Goal: Task Accomplishment & Management: Manage account settings

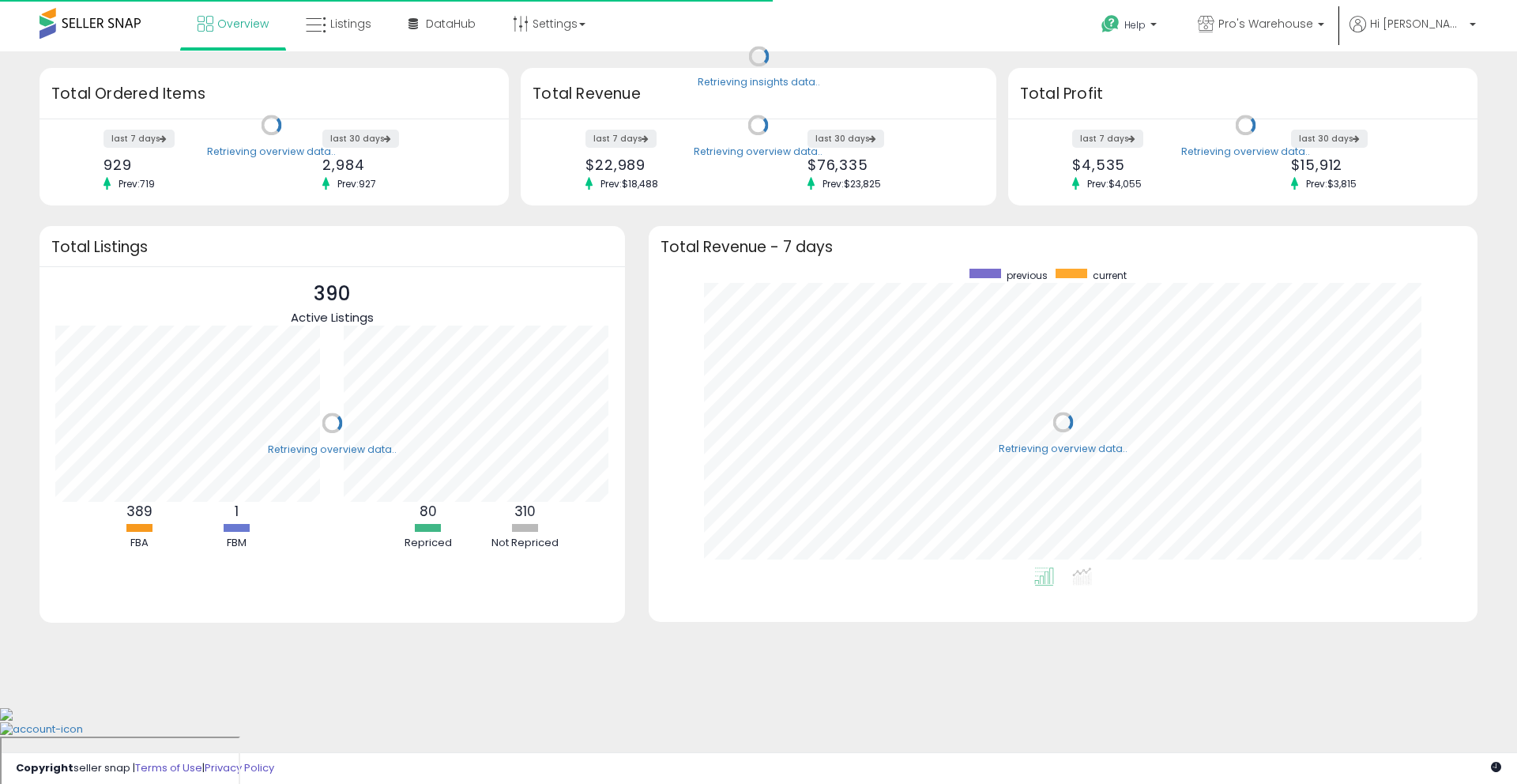
scroll to position [299, 797]
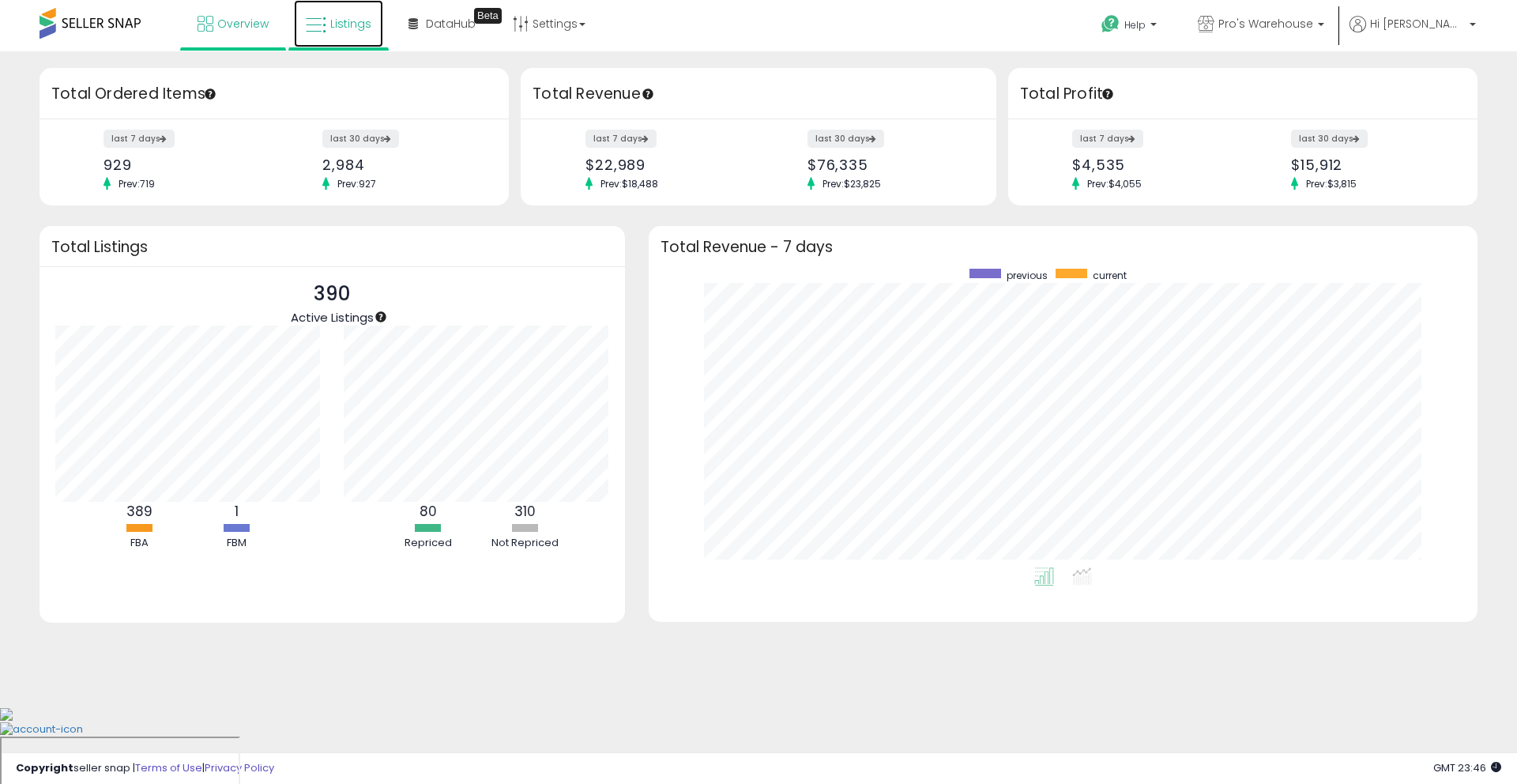
click at [309, 33] on icon at bounding box center [316, 25] width 20 height 20
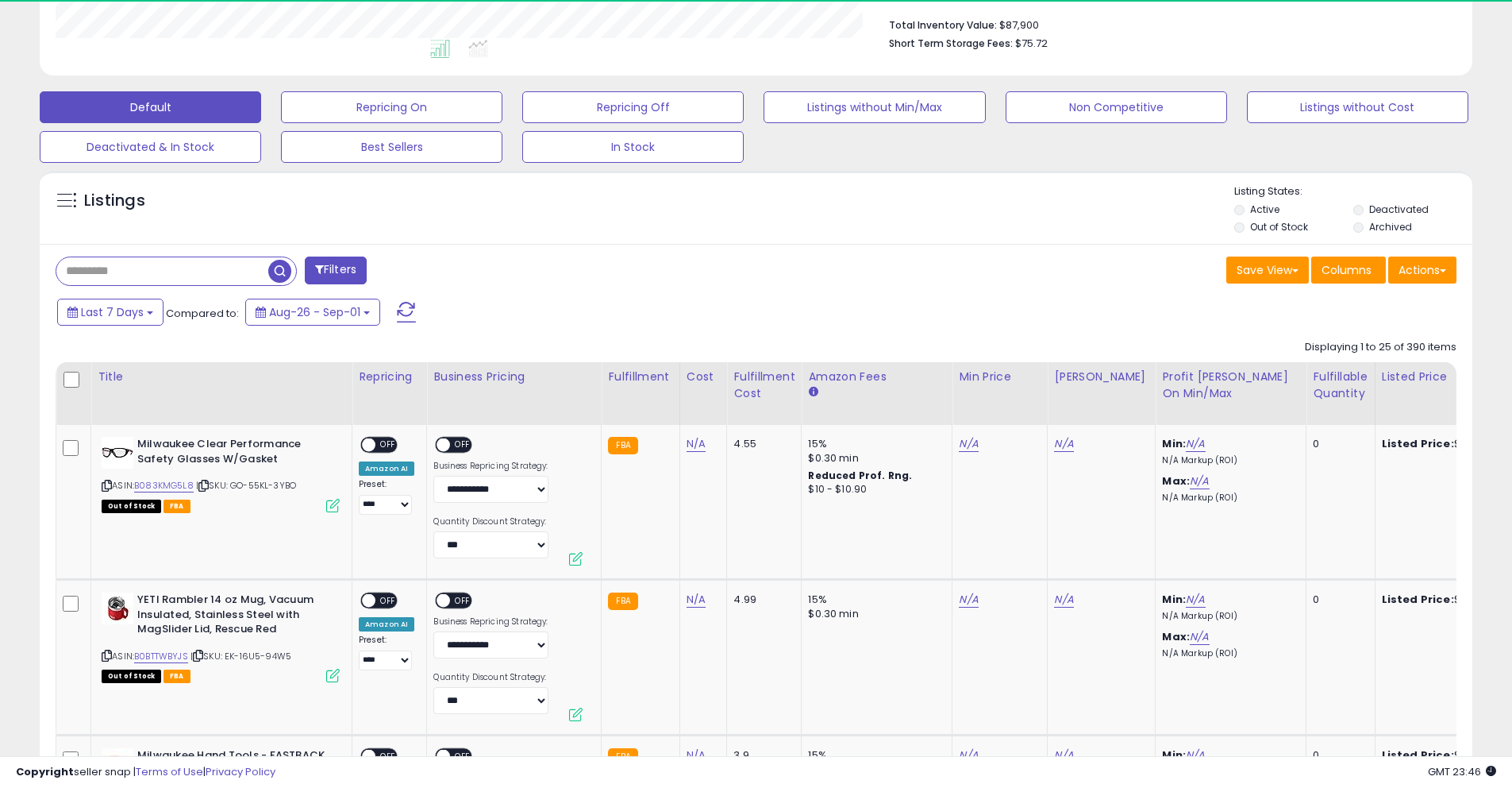
scroll to position [325, 831]
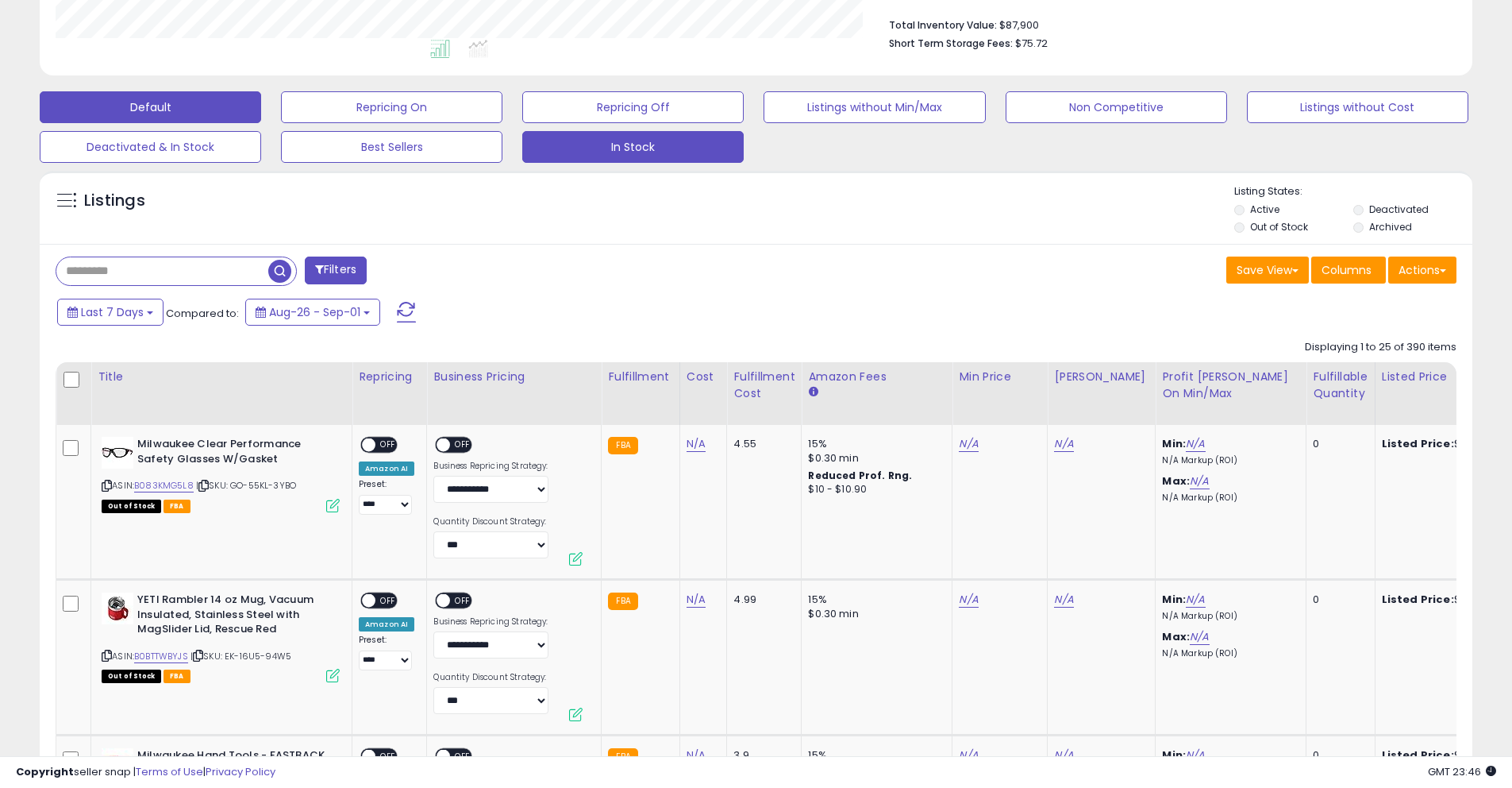
click at [639, 149] on button "In Stock" at bounding box center [632, 147] width 222 height 32
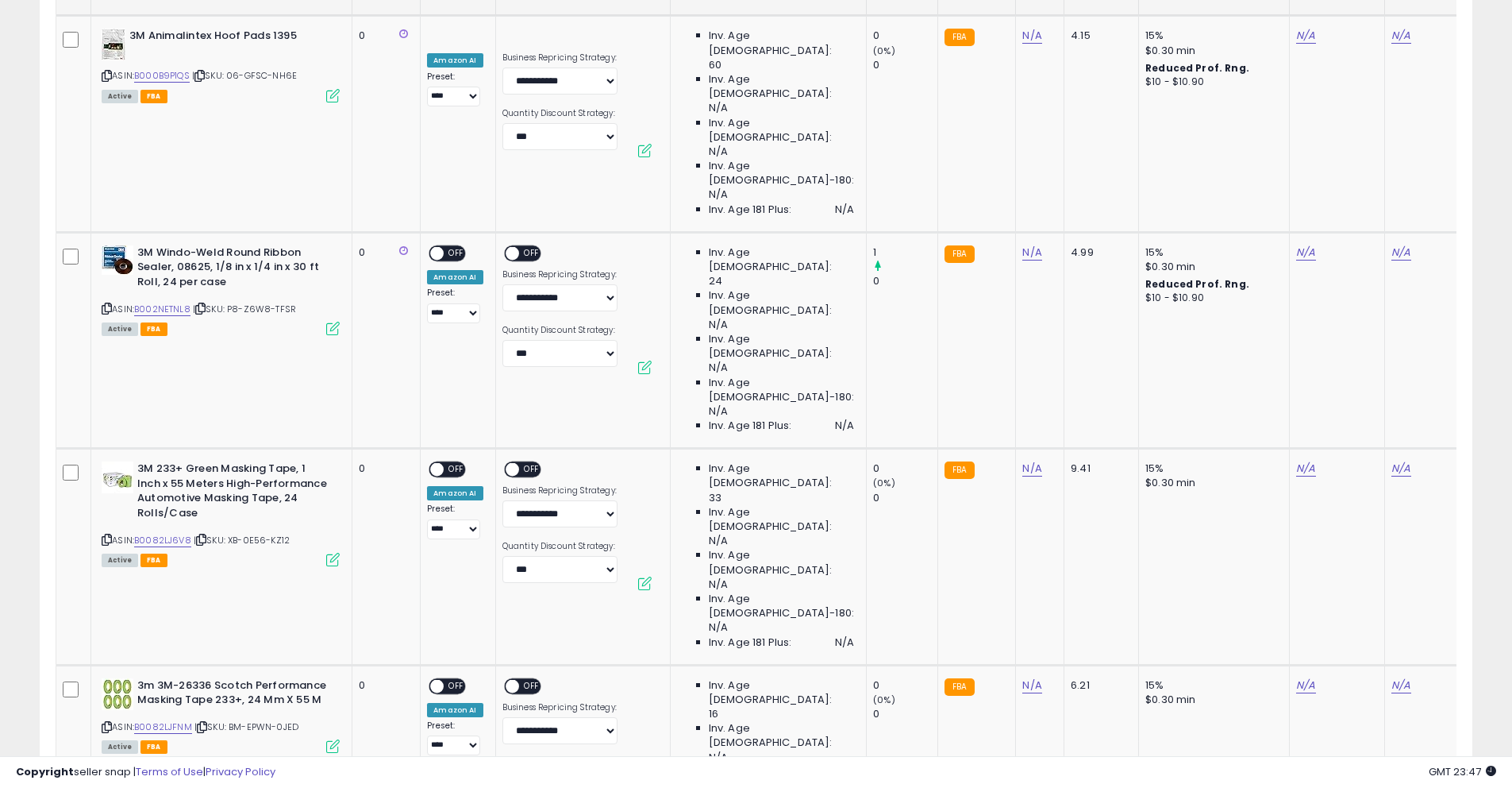
scroll to position [1679, 0]
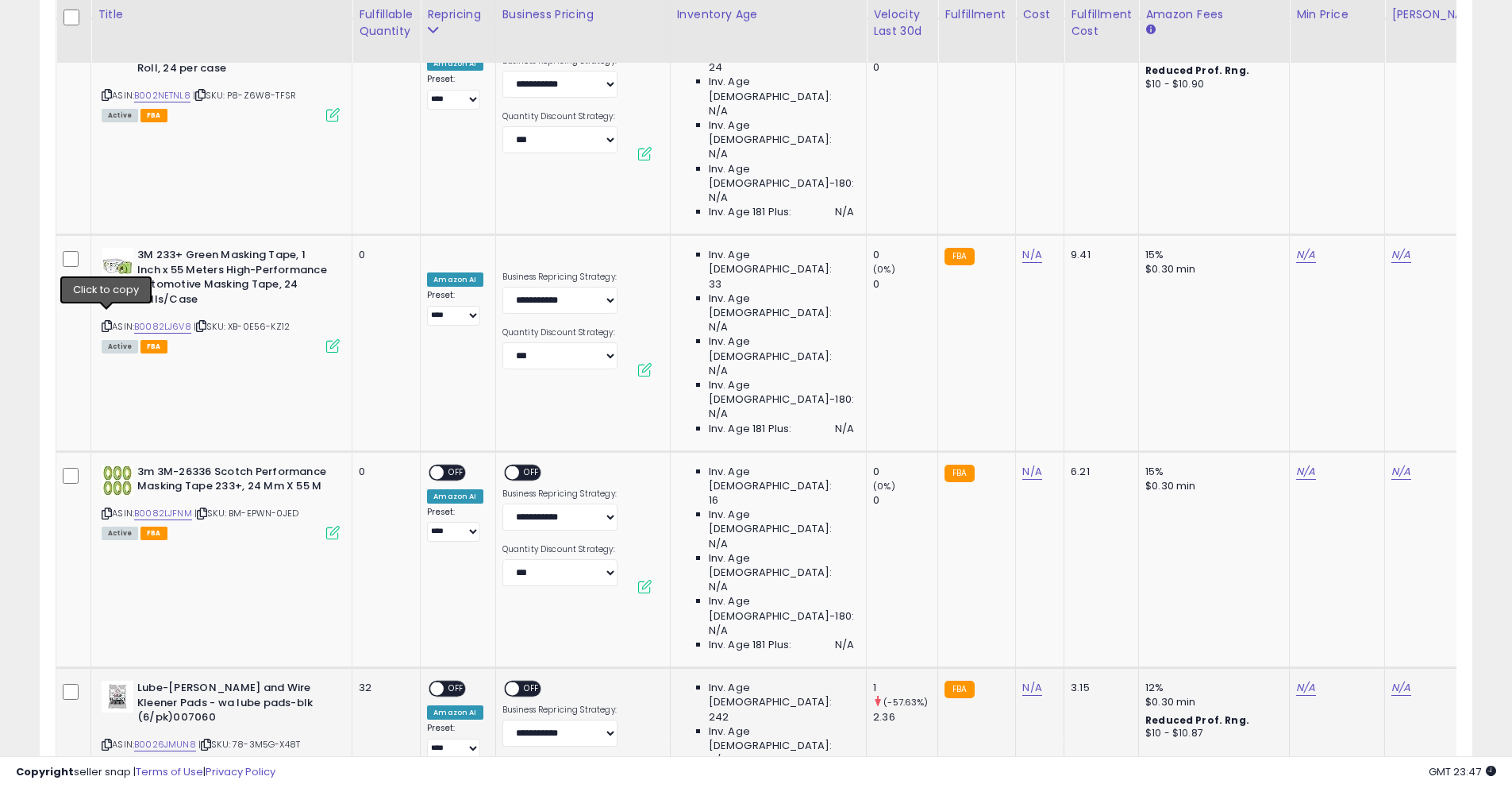
click at [106, 740] on icon at bounding box center [107, 745] width 11 height 9
click at [163, 738] on link "B0026JMUN8" at bounding box center [165, 744] width 62 height 13
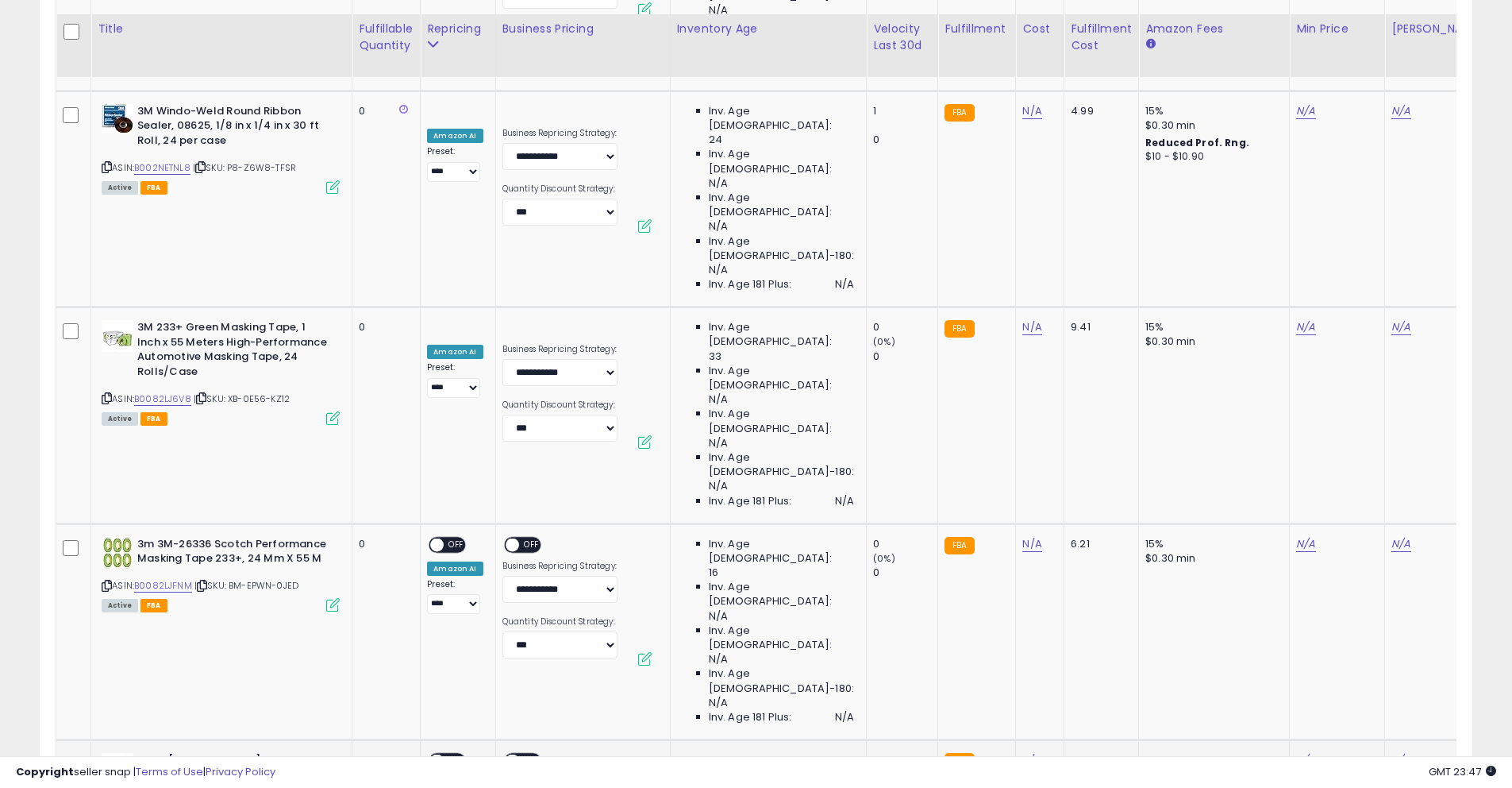
scroll to position [1572, 0]
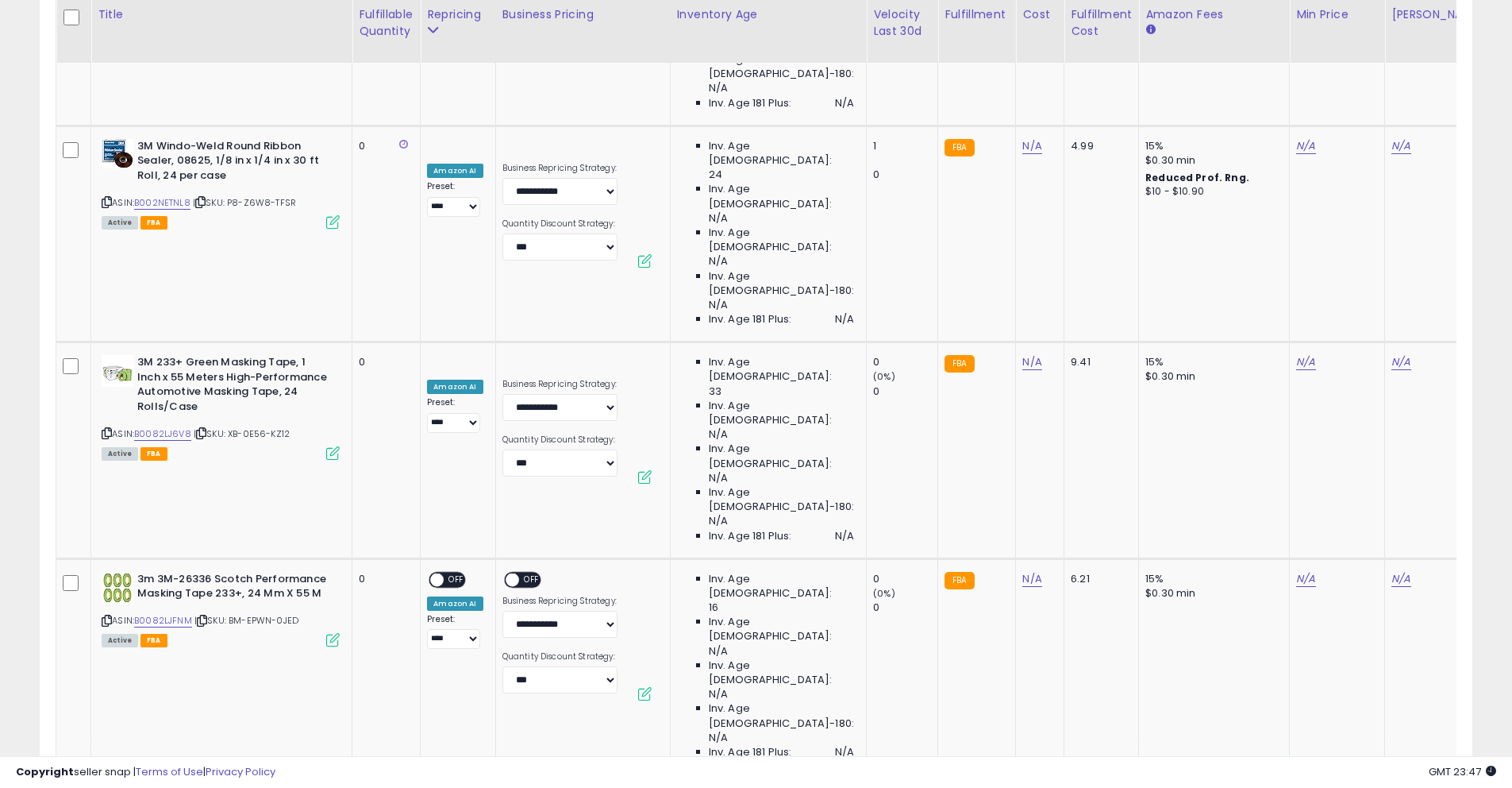
click at [1023, 787] on link "N/A" at bounding box center [1032, 795] width 19 height 16
type input "****"
click button "submit" at bounding box center [1060, 329] width 27 height 24
click at [1297, 787] on link "14.88" at bounding box center [1310, 795] width 26 height 16
click at [1221, 322] on input "*****" at bounding box center [1244, 315] width 141 height 27
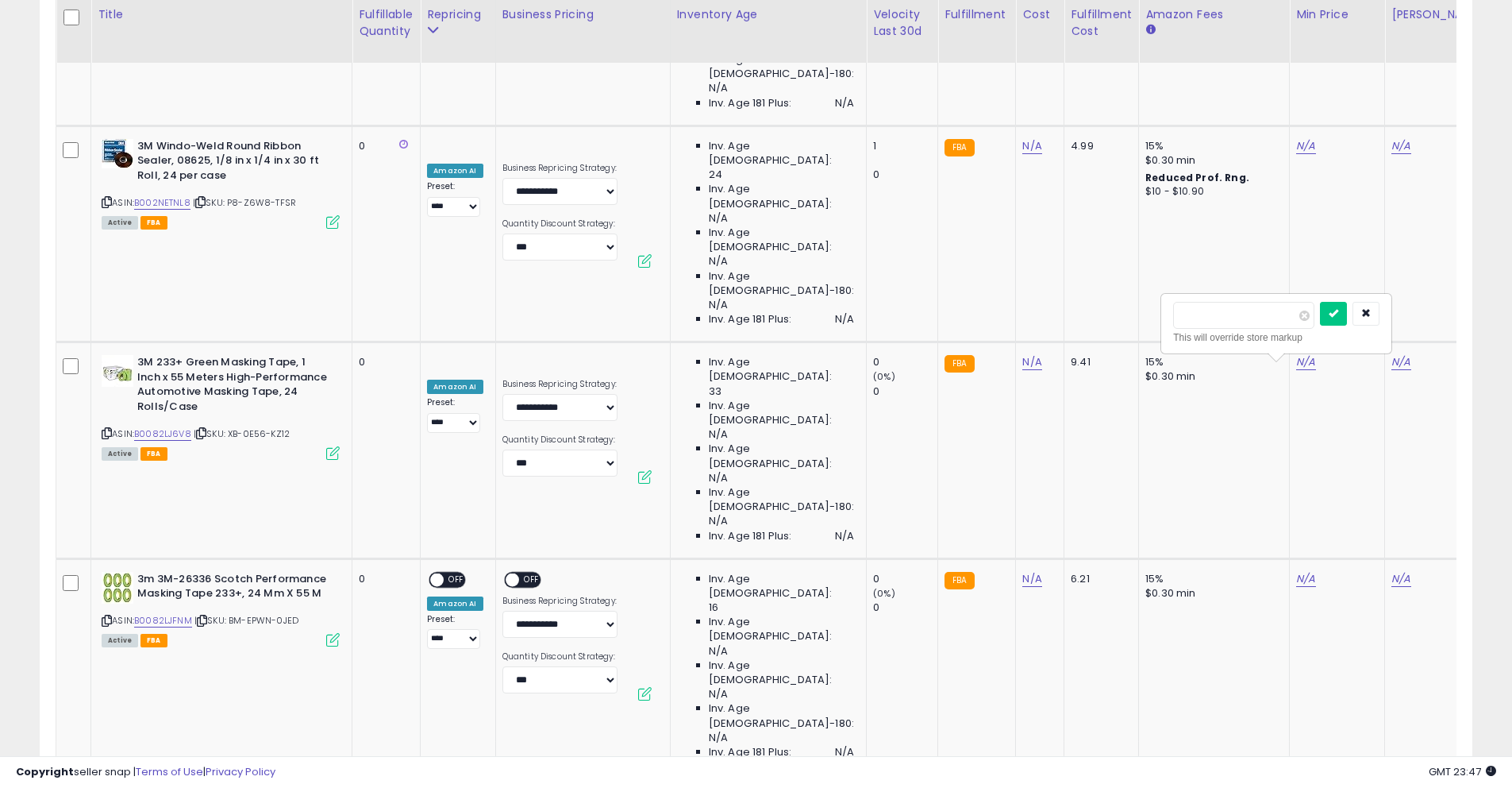
click at [1221, 322] on input "*****" at bounding box center [1244, 315] width 141 height 27
type input "*****"
click at [1338, 317] on icon "submit" at bounding box center [1333, 313] width 10 height 10
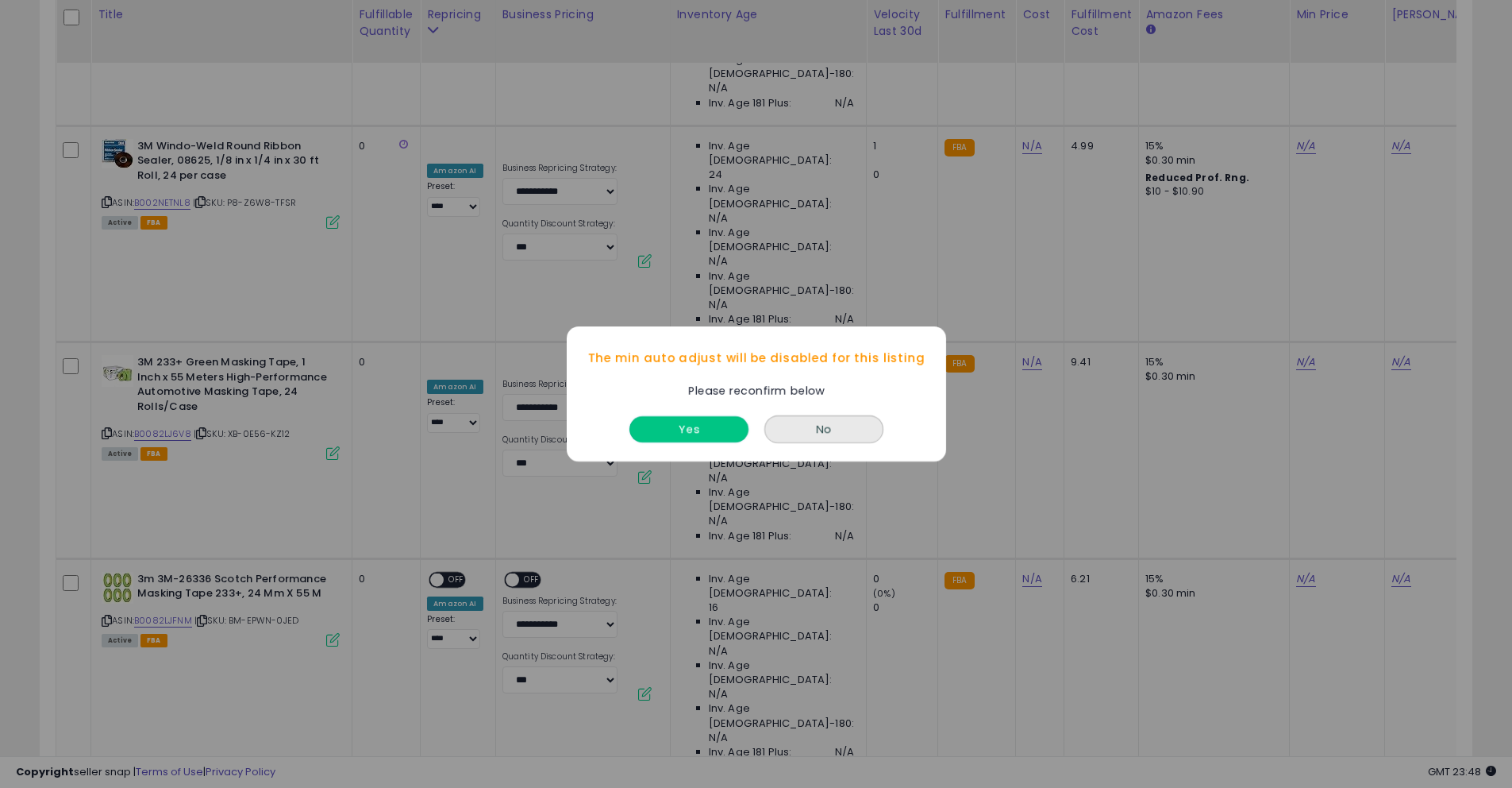
drag, startPoint x: 711, startPoint y: 427, endPoint x: 695, endPoint y: 431, distance: 16.5
click at [710, 428] on button "Yes" at bounding box center [689, 429] width 119 height 27
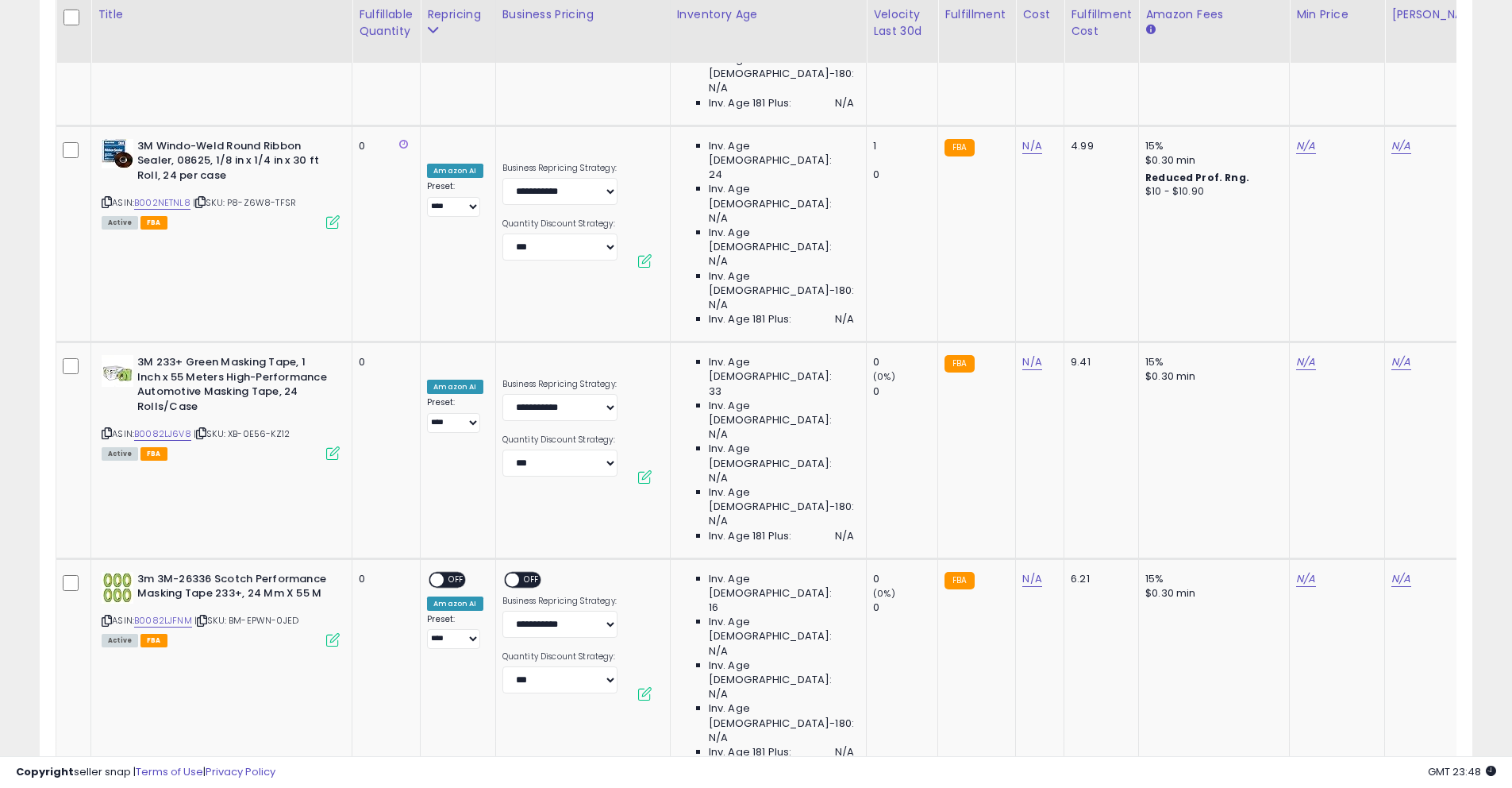
click at [443, 787] on div "ON OFF" at bounding box center [430, 795] width 37 height 13
click at [445, 787] on span "OFF" at bounding box center [456, 795] width 26 height 13
click at [537, 787] on div "ON OFF" at bounding box center [529, 798] width 53 height 19
click at [513, 787] on span at bounding box center [511, 795] width 13 height 13
click at [515, 787] on div "ON OFF" at bounding box center [504, 795] width 37 height 13
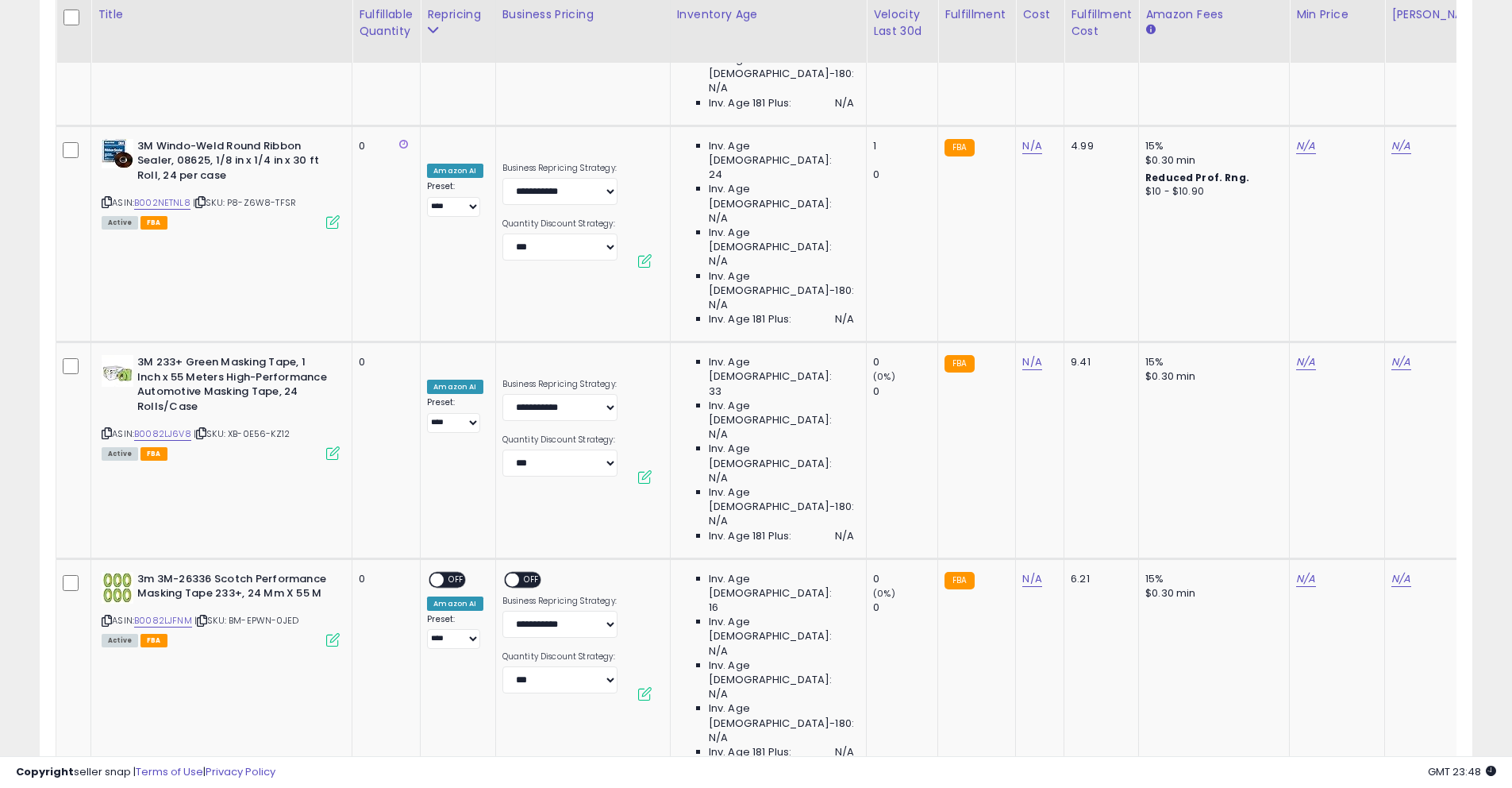
click at [527, 787] on span "OFF" at bounding box center [532, 795] width 26 height 13
select select "*******"
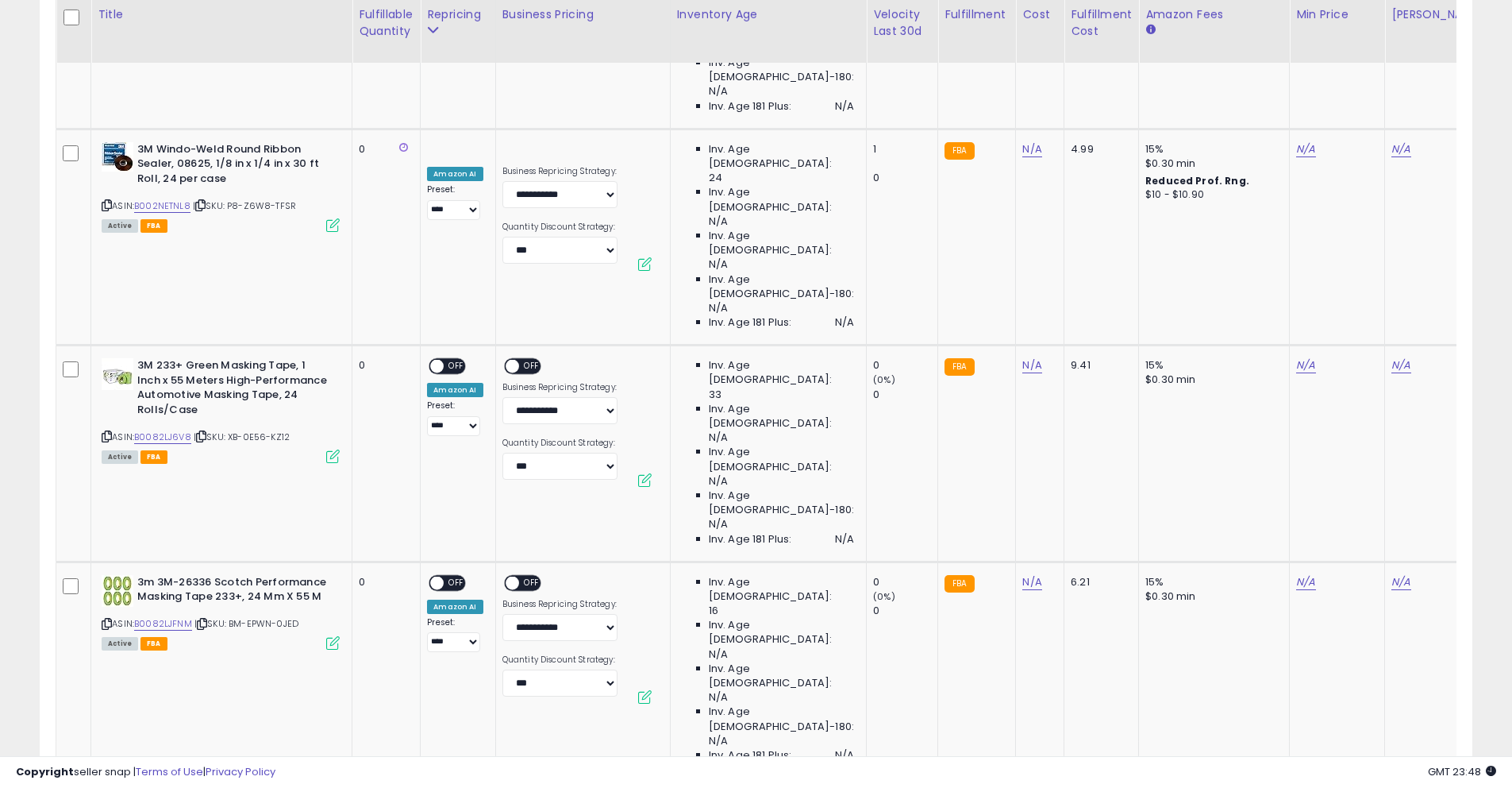
click at [1391, 787] on link "17.15" at bounding box center [1402, 798] width 21 height 16
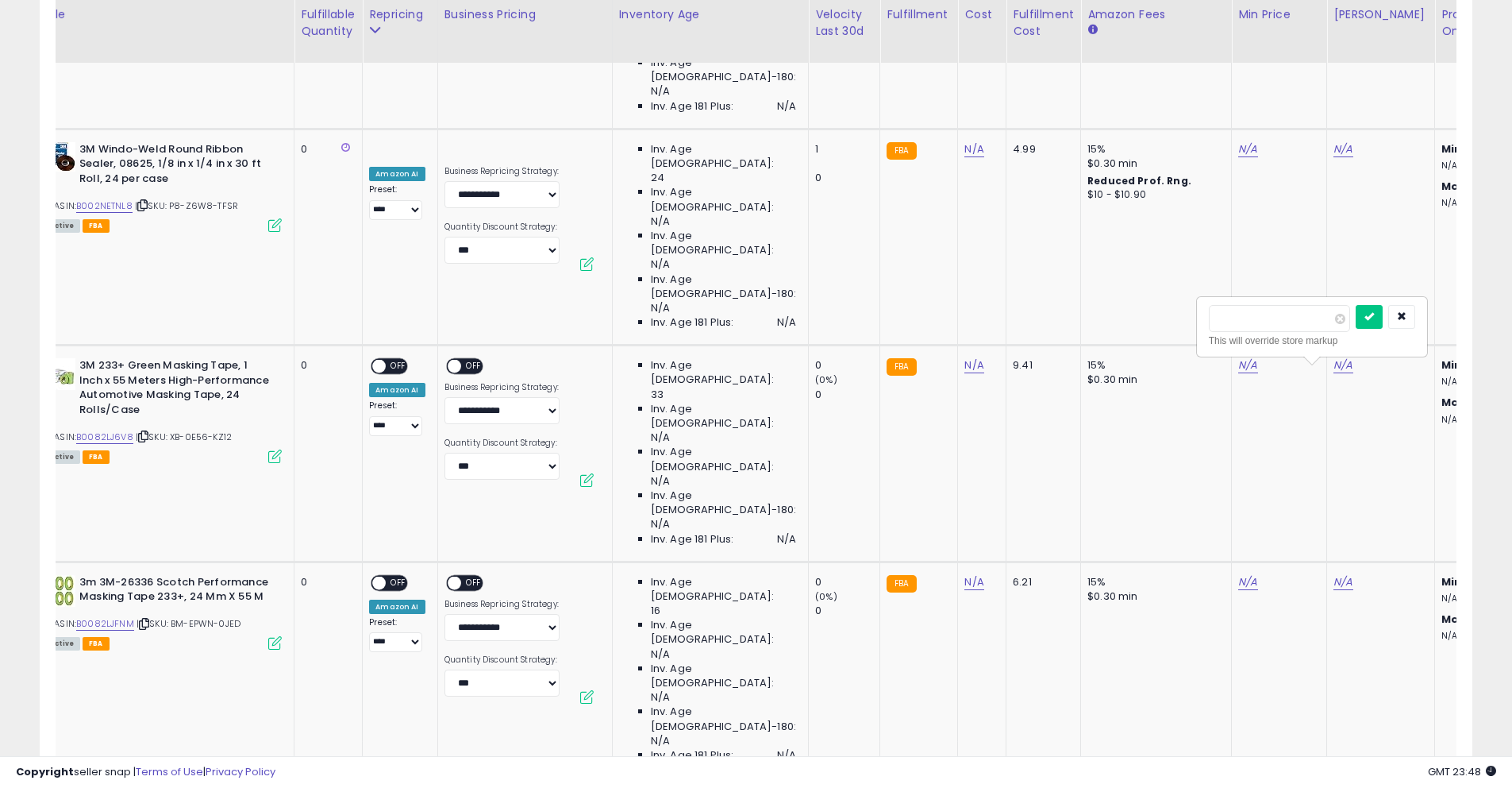
click at [1245, 314] on input "*****" at bounding box center [1280, 318] width 141 height 27
type input "*****"
click at [1367, 317] on button "submit" at bounding box center [1369, 316] width 27 height 24
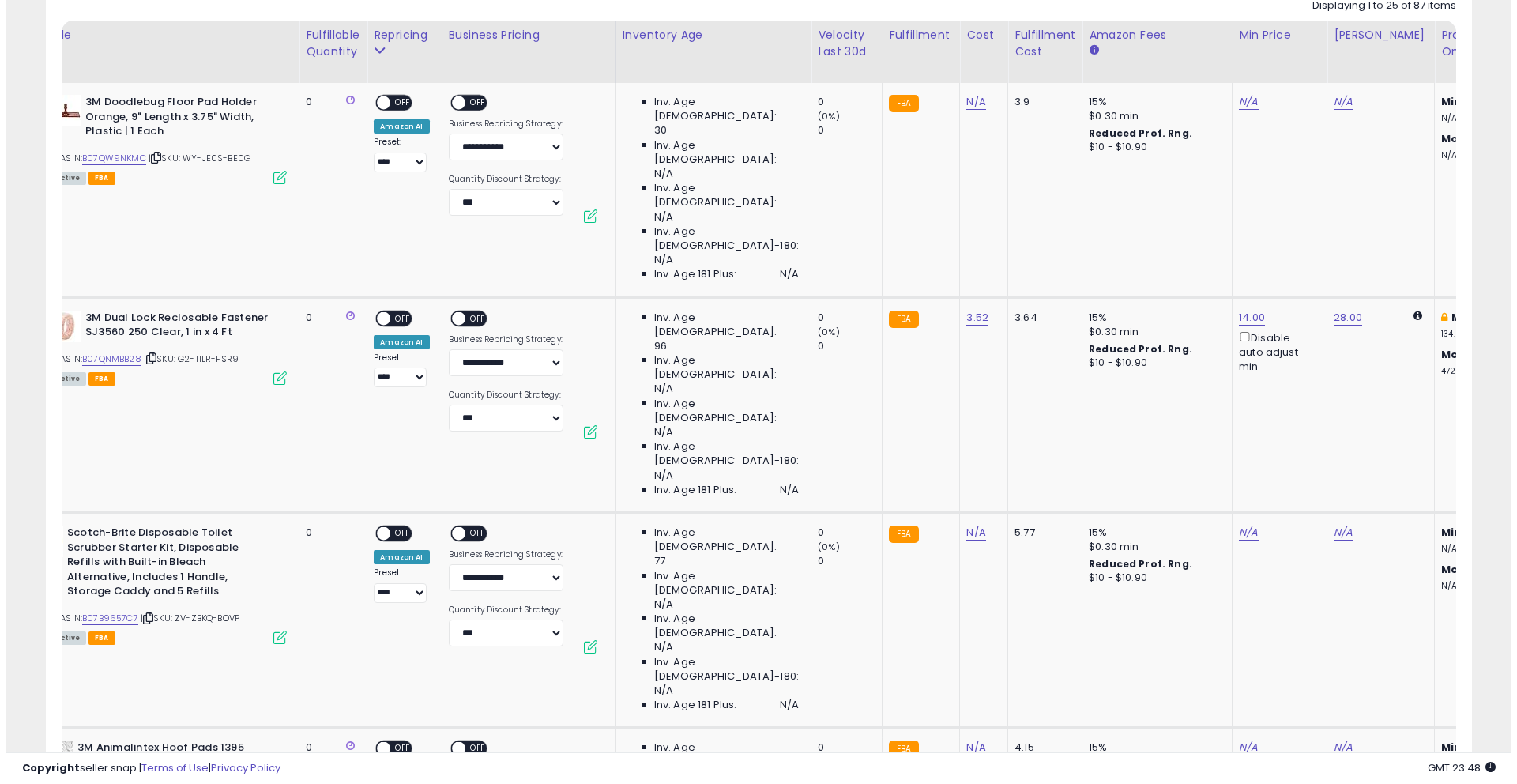
scroll to position [0, 0]
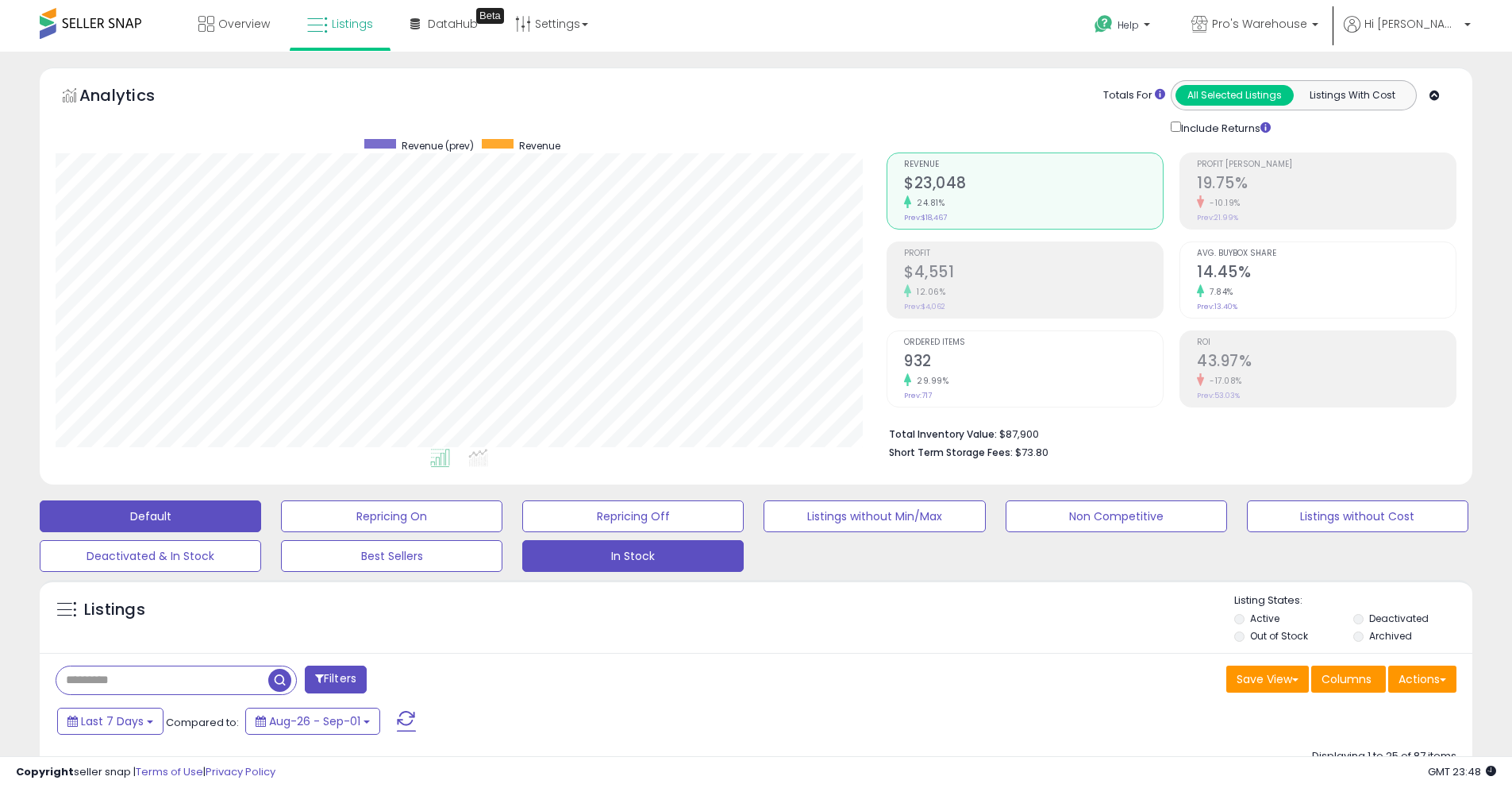
click at [164, 522] on button "Default" at bounding box center [150, 516] width 222 height 32
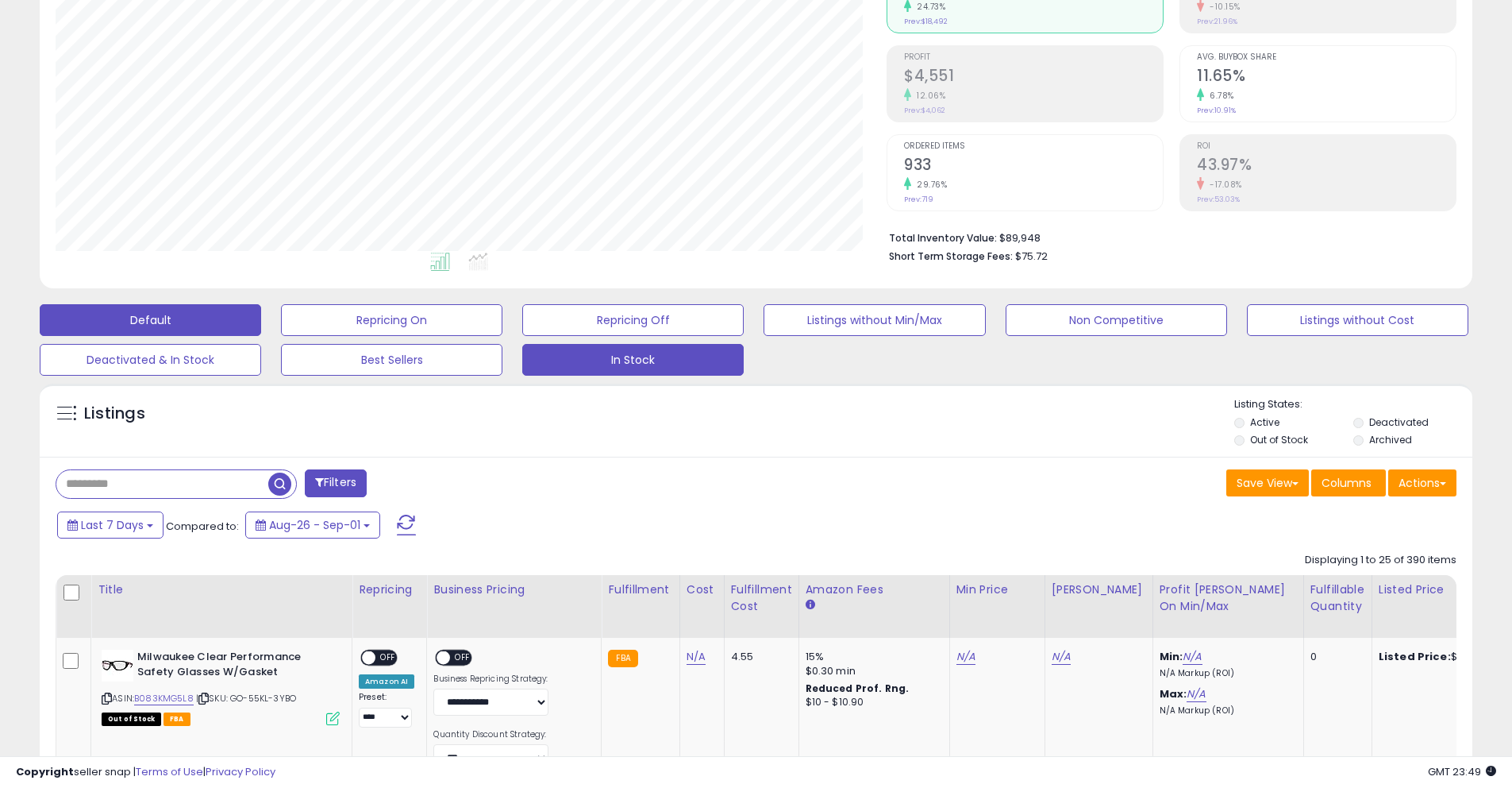
click at [605, 368] on button "In Stock" at bounding box center [632, 360] width 222 height 32
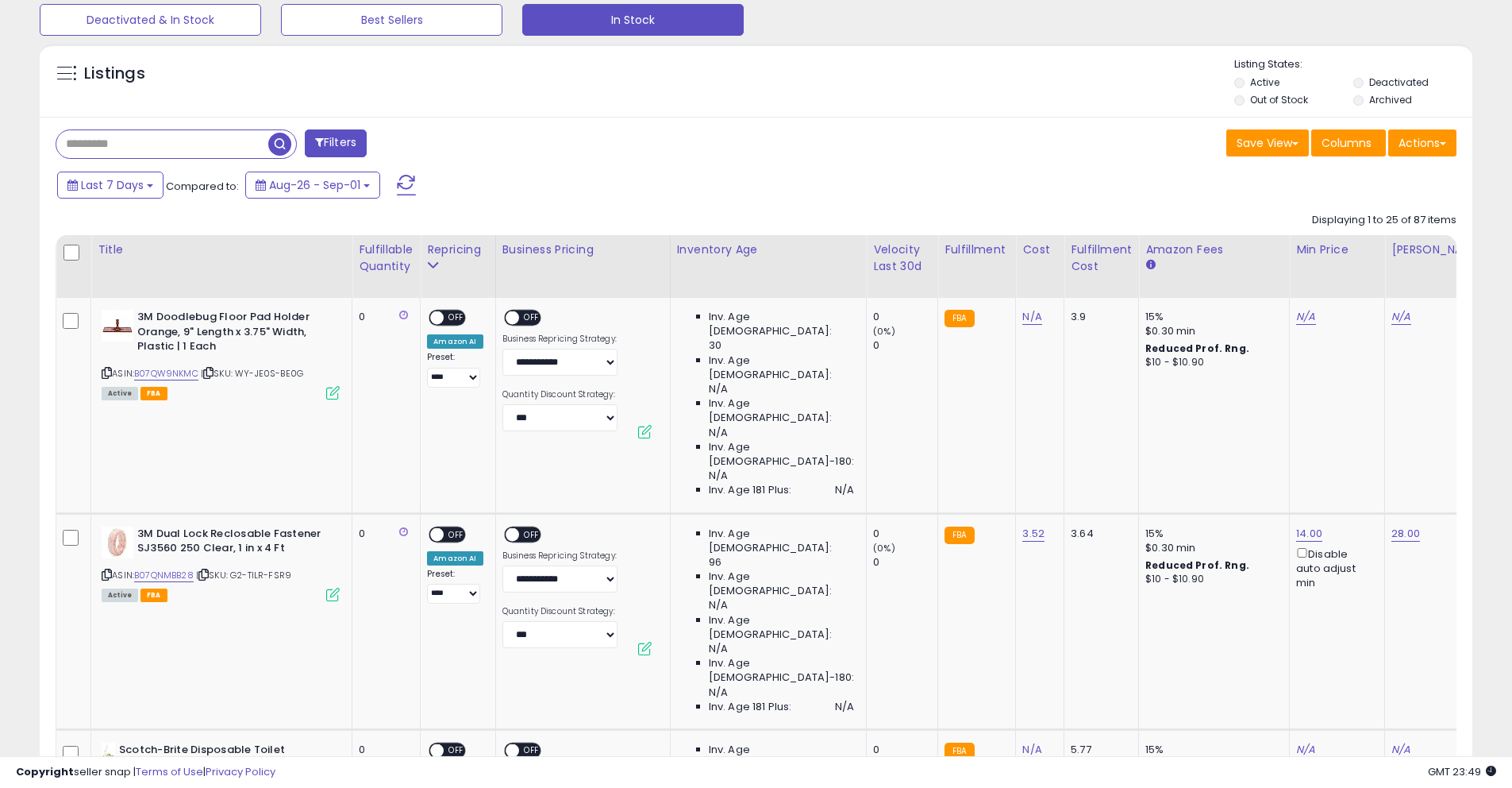
scroll to position [325, 831]
click at [748, 251] on div "Inventory Age" at bounding box center [768, 249] width 183 height 17
click at [873, 264] on div "Velocity Last 30d" at bounding box center [903, 258] width 58 height 34
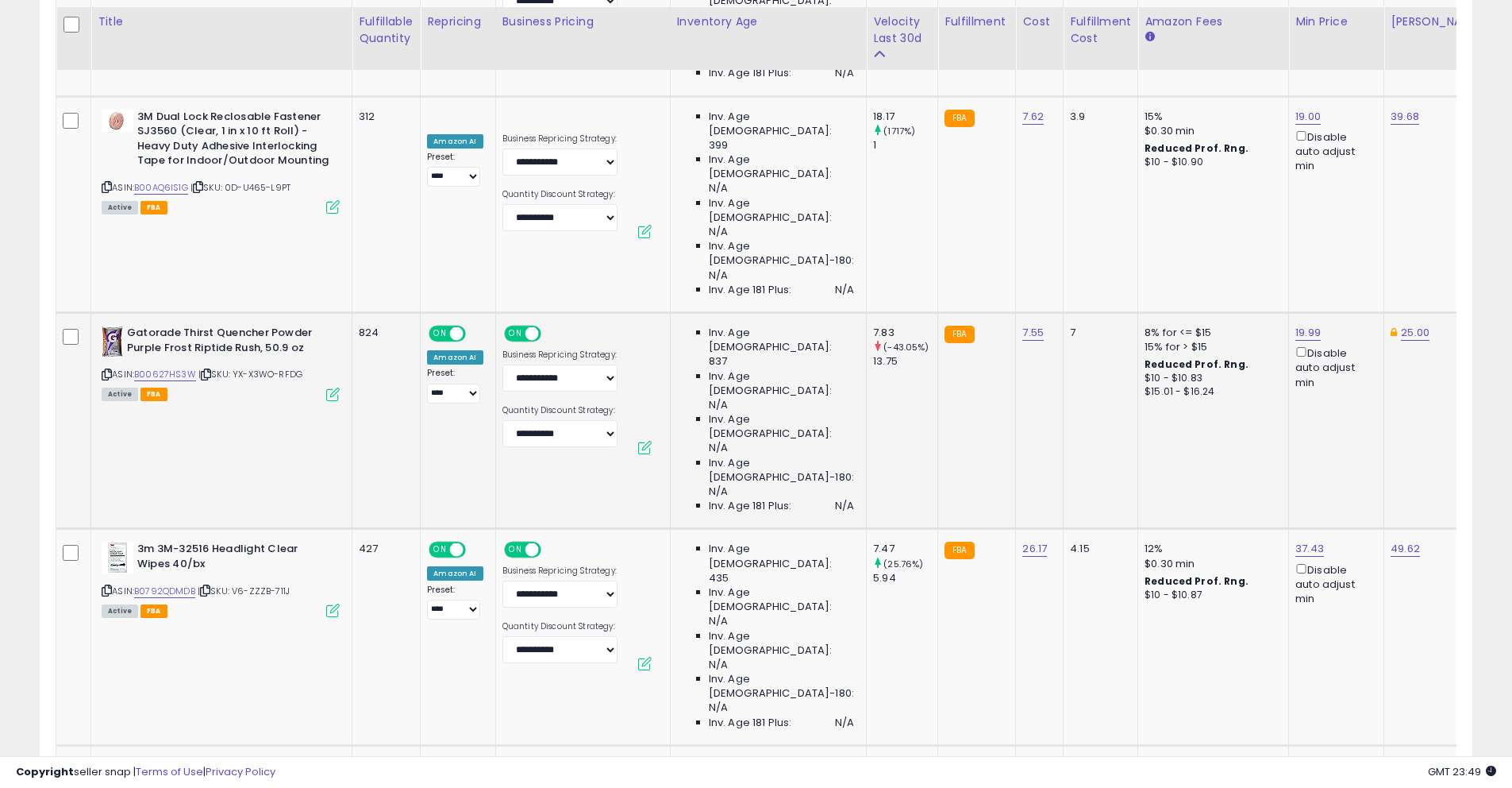
scroll to position [0, 0]
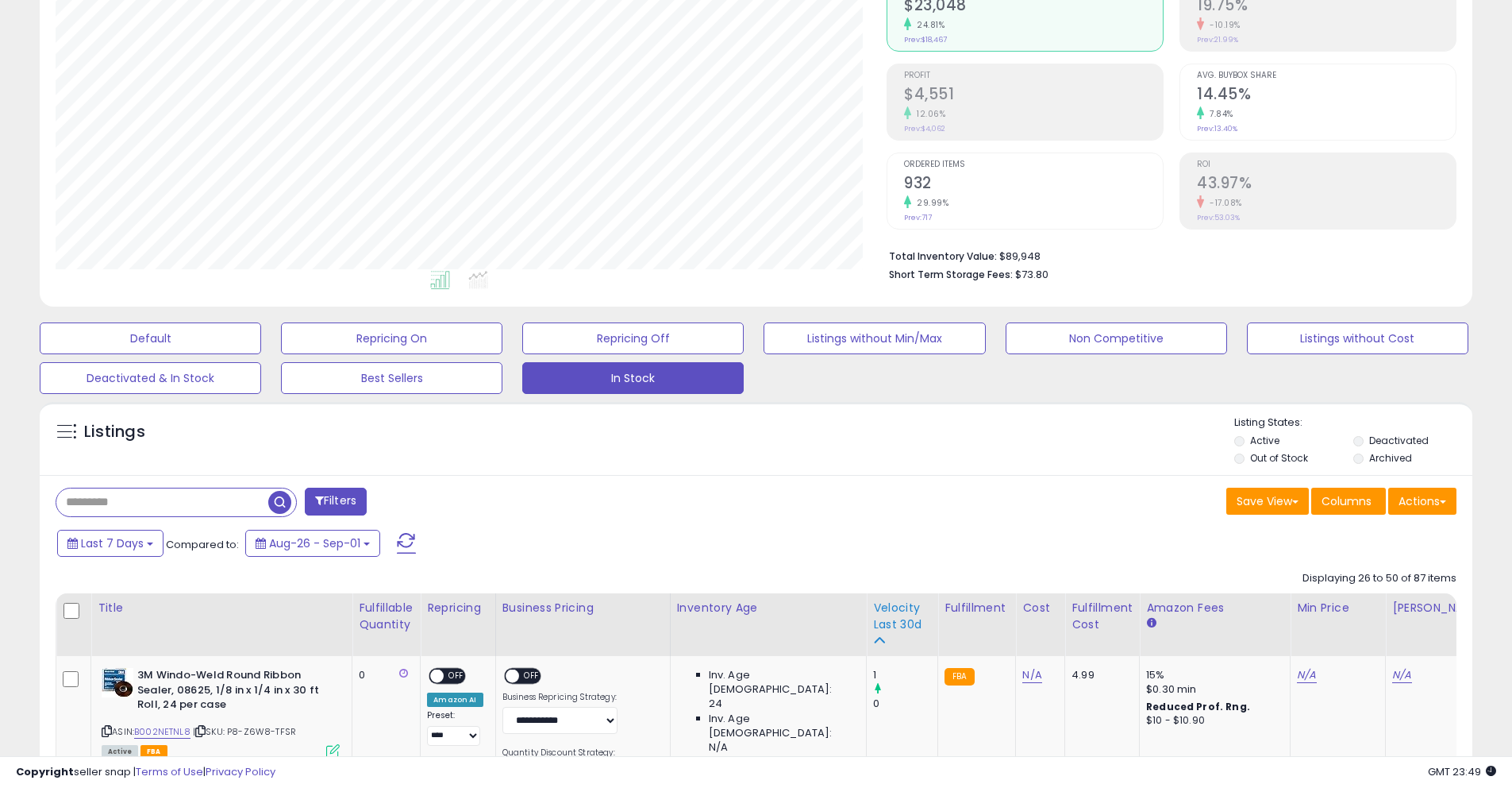
click at [876, 610] on div "Velocity Last 30d" at bounding box center [903, 617] width 58 height 34
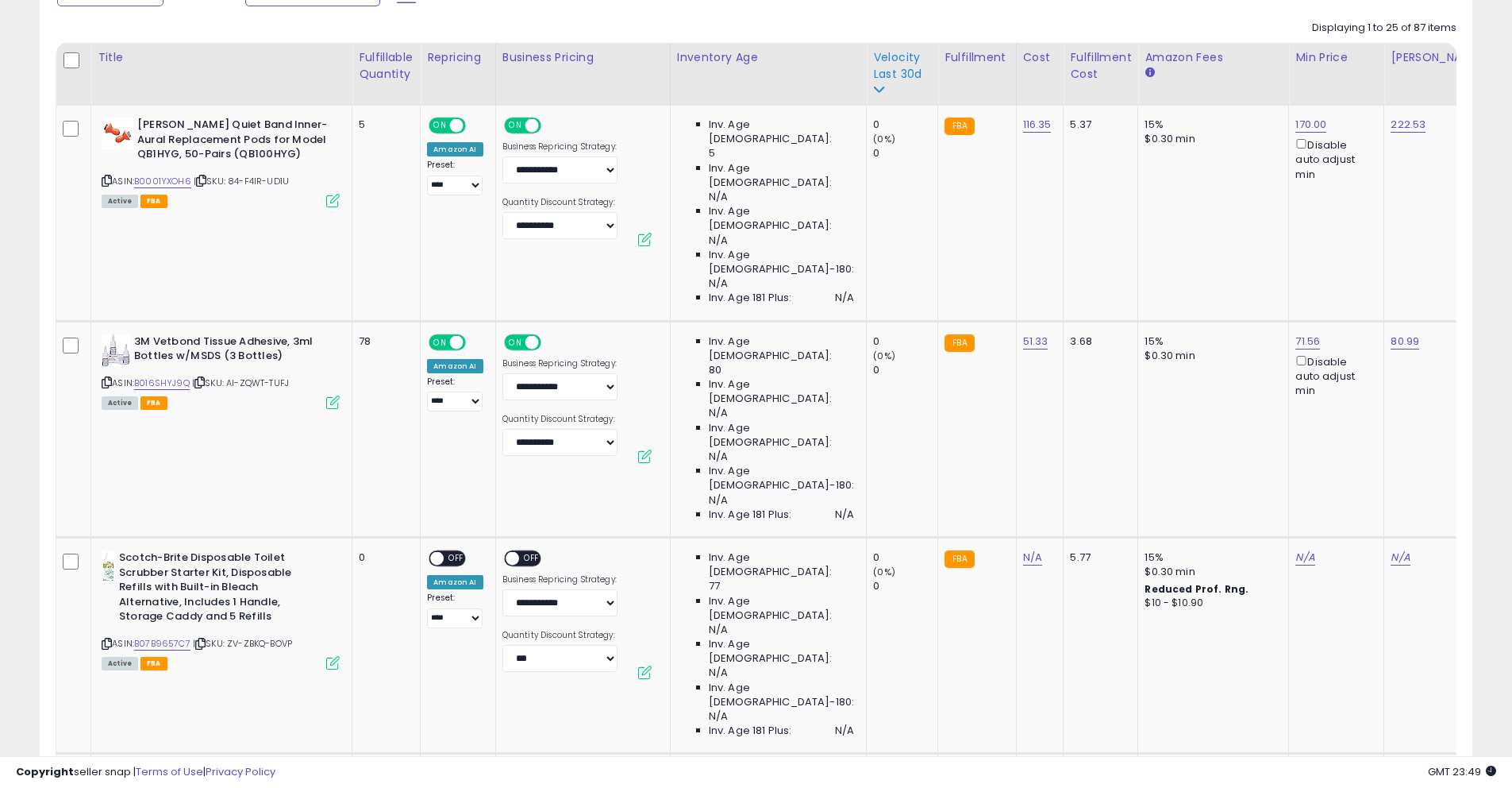
click at [873, 71] on div "Velocity Last 30d" at bounding box center [903, 66] width 58 height 34
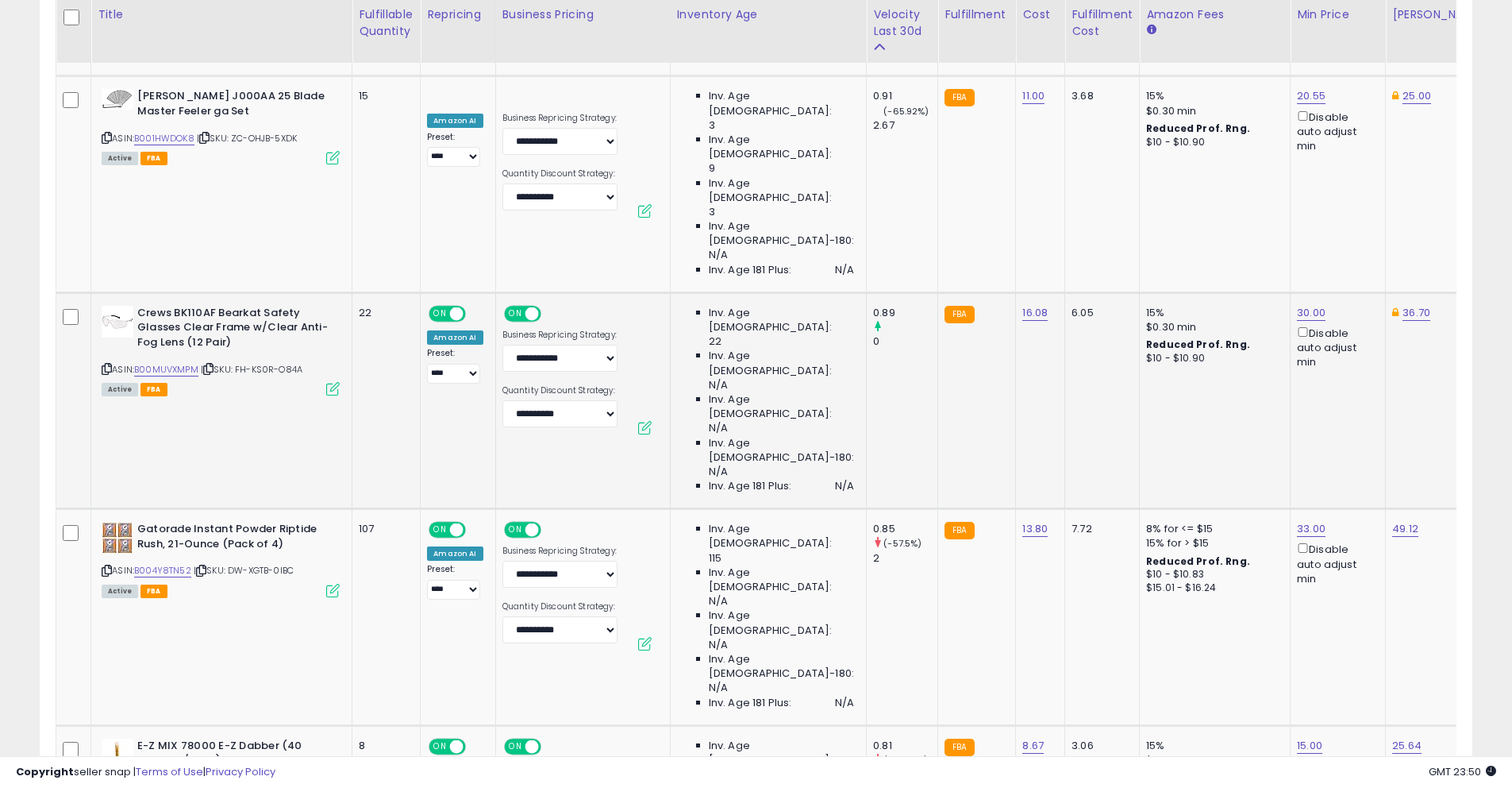
scroll to position [338, 0]
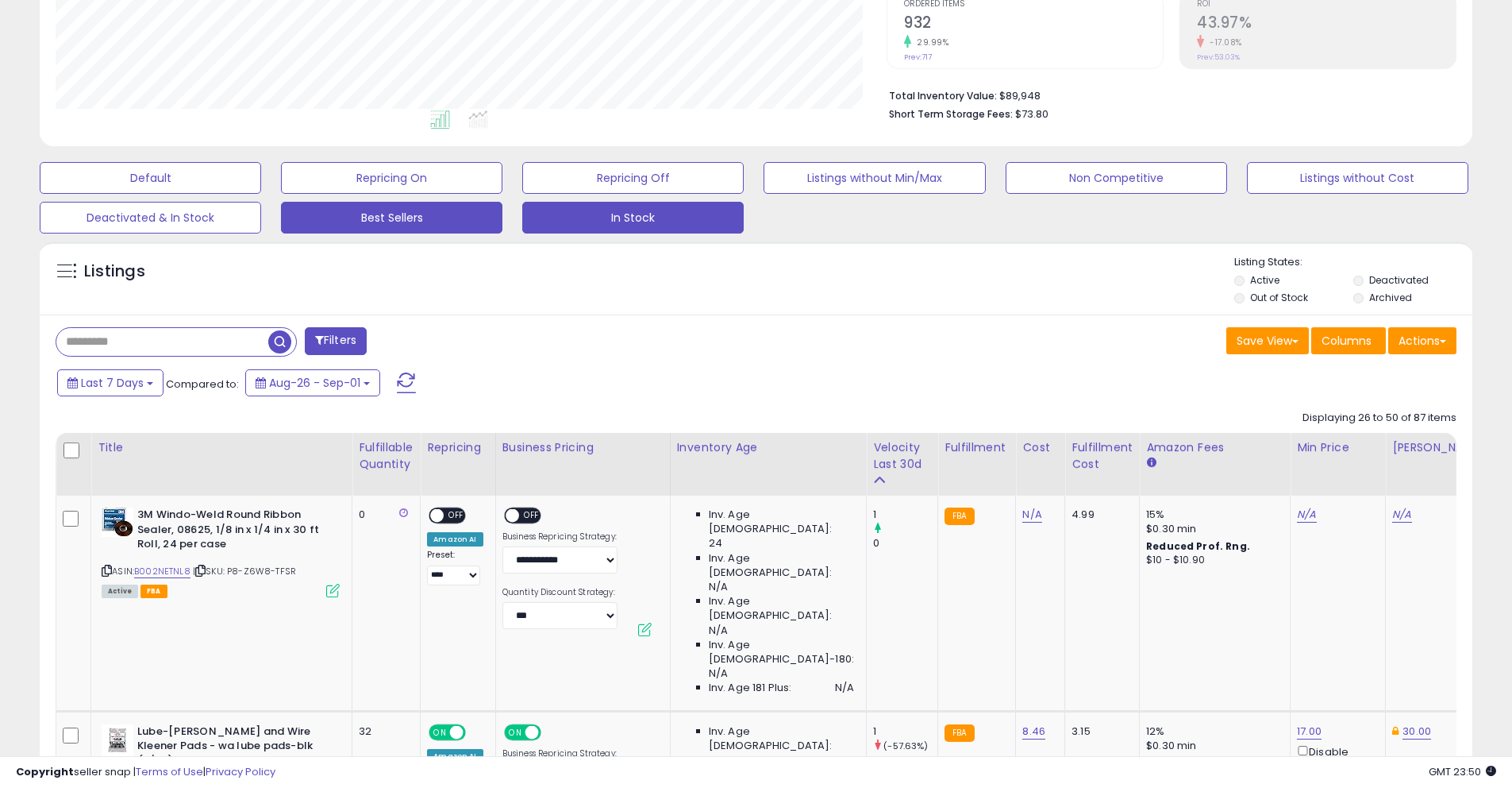
click at [383, 215] on button "Best Sellers" at bounding box center [391, 217] width 222 height 32
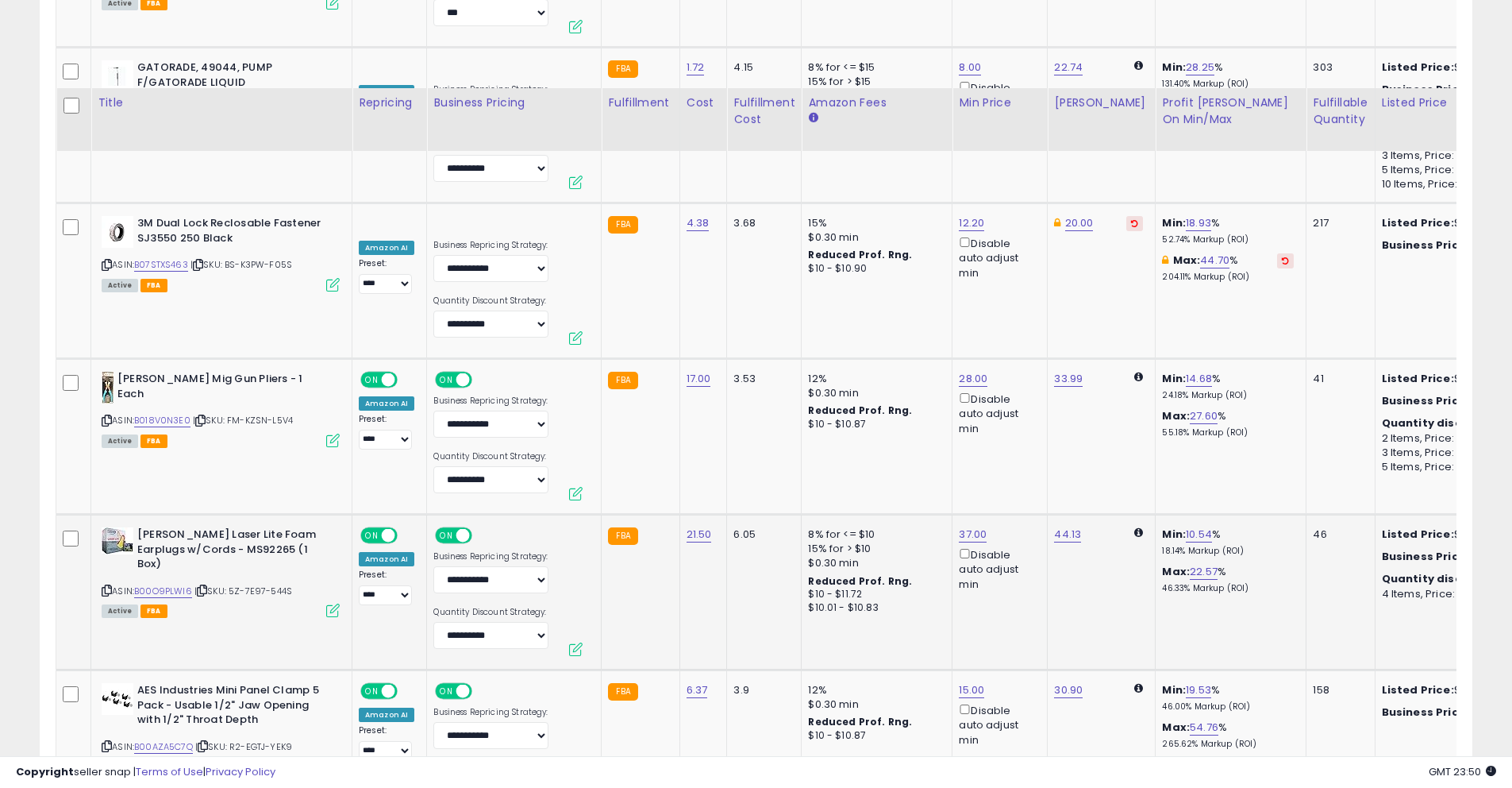
scroll to position [2184, 0]
